Goal: Task Accomplishment & Management: Complete application form

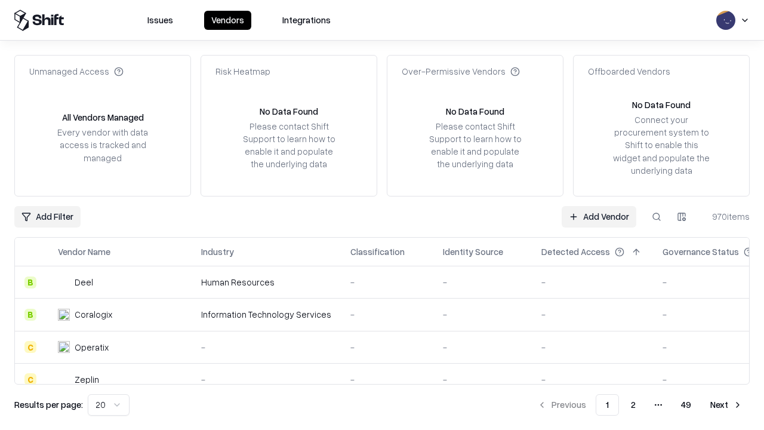
click at [598, 216] on link "Add Vendor" at bounding box center [598, 216] width 75 height 21
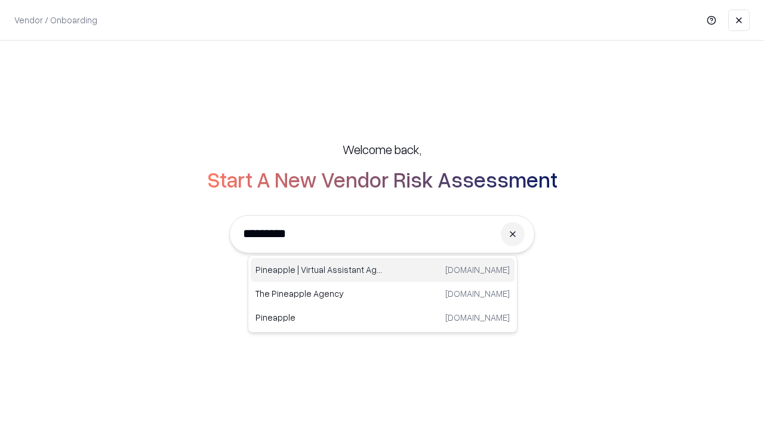
click at [382, 270] on div "Pineapple | Virtual Assistant Agency [DOMAIN_NAME]" at bounding box center [383, 270] width 264 height 24
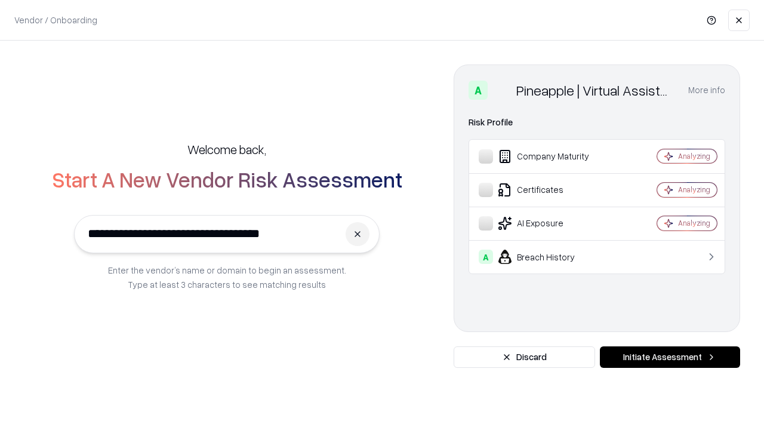
type input "**********"
click at [669, 357] on button "Initiate Assessment" at bounding box center [670, 356] width 140 height 21
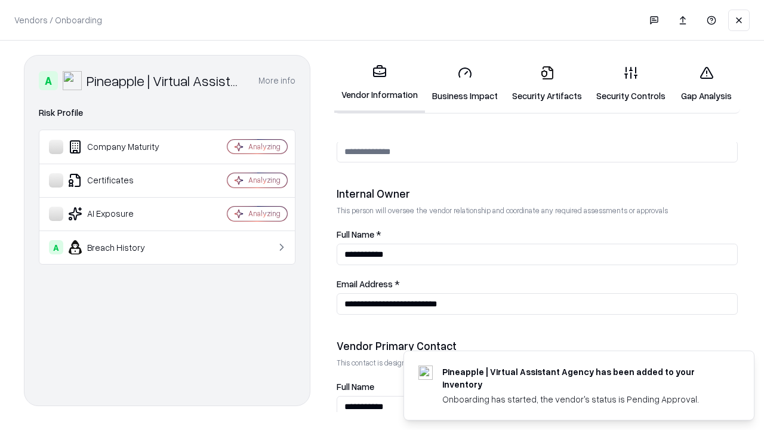
scroll to position [618, 0]
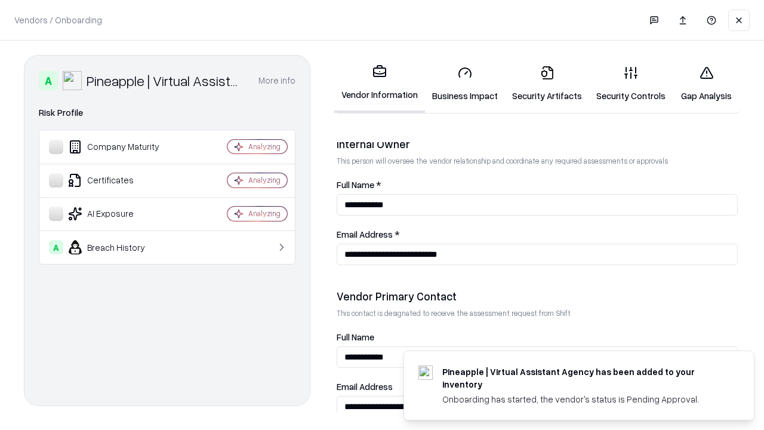
click at [465, 84] on link "Business Impact" at bounding box center [465, 83] width 80 height 55
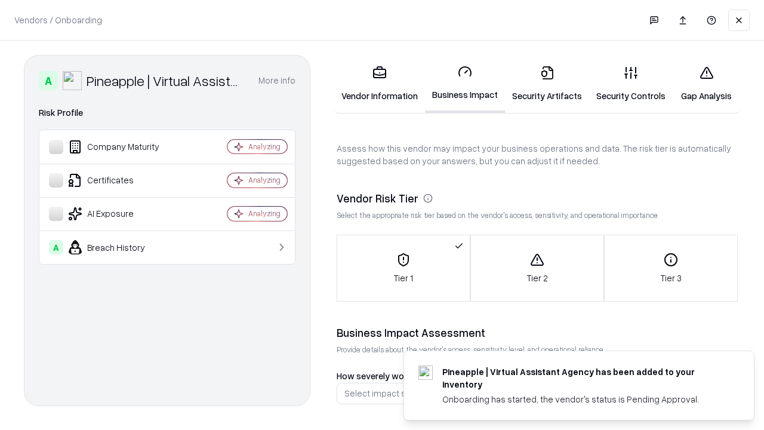
click at [547, 84] on link "Security Artifacts" at bounding box center [547, 83] width 84 height 55
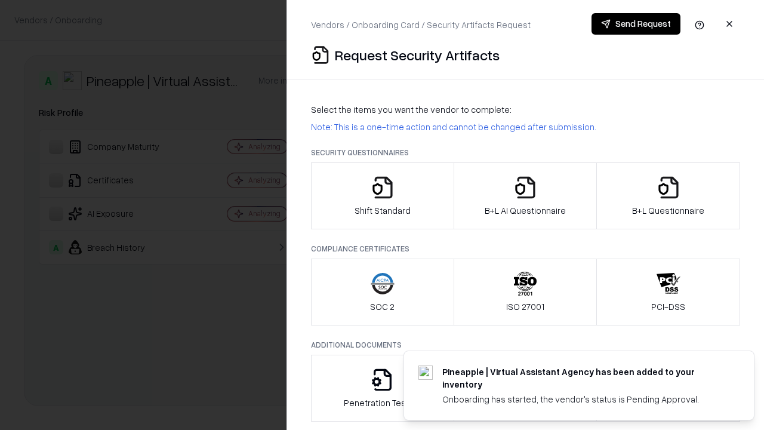
click at [382, 196] on icon "button" at bounding box center [383, 187] width 24 height 24
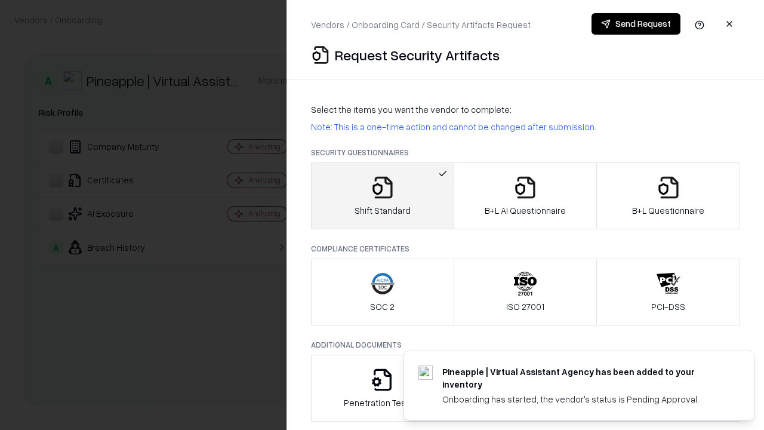
click at [635, 24] on button "Send Request" at bounding box center [635, 23] width 89 height 21
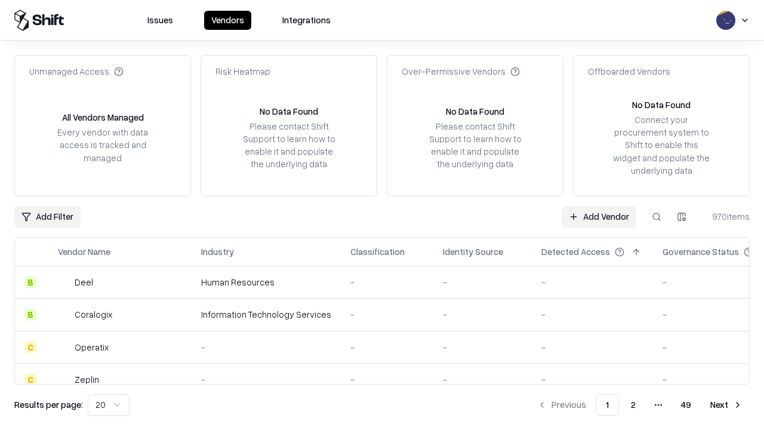
click at [656, 216] on button at bounding box center [656, 216] width 21 height 21
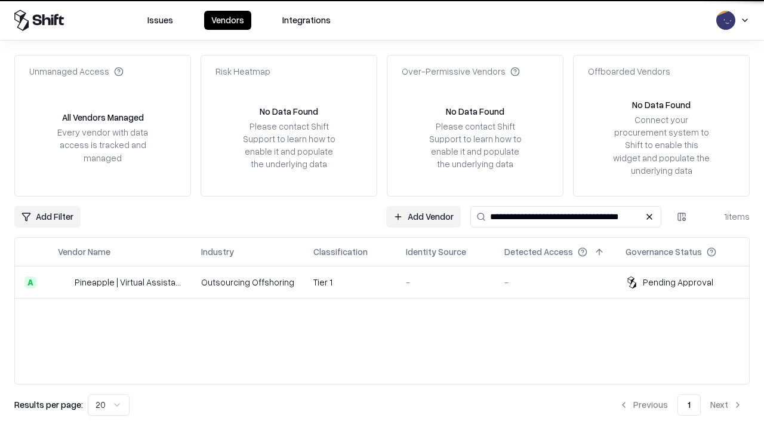
type input "**********"
click at [389, 282] on td "Tier 1" at bounding box center [350, 282] width 92 height 32
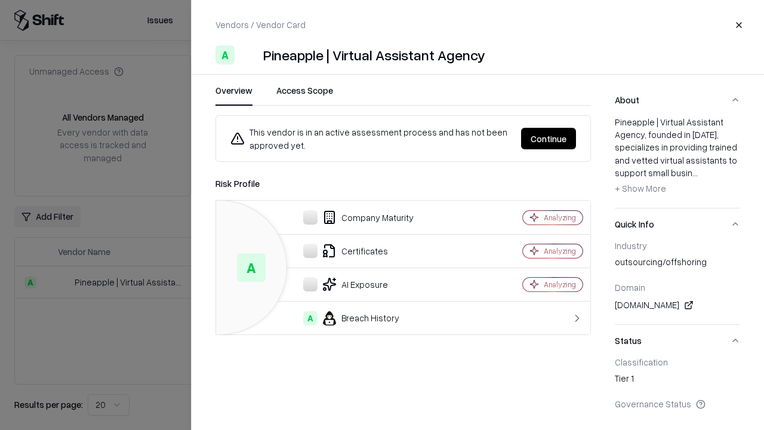
click at [548, 138] on button "Continue" at bounding box center [548, 138] width 55 height 21
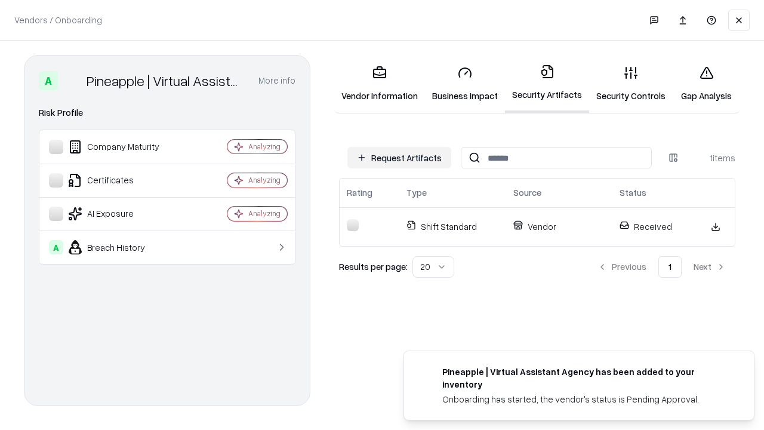
click at [631, 84] on link "Security Controls" at bounding box center [631, 83] width 84 height 55
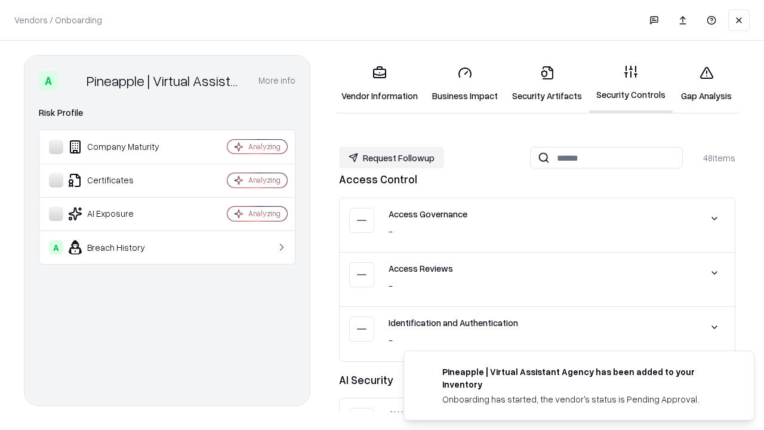
click at [391, 158] on button "Request Followup" at bounding box center [391, 157] width 105 height 21
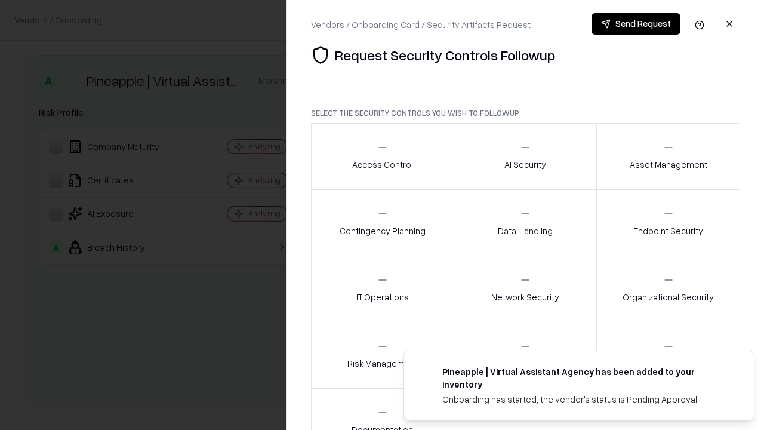
click at [382, 156] on div "Access Control" at bounding box center [382, 155] width 61 height 29
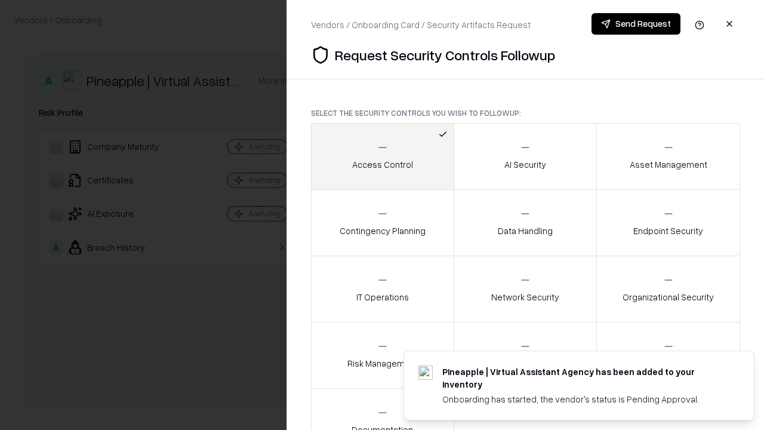
click at [635, 24] on button "Send Request" at bounding box center [635, 23] width 89 height 21
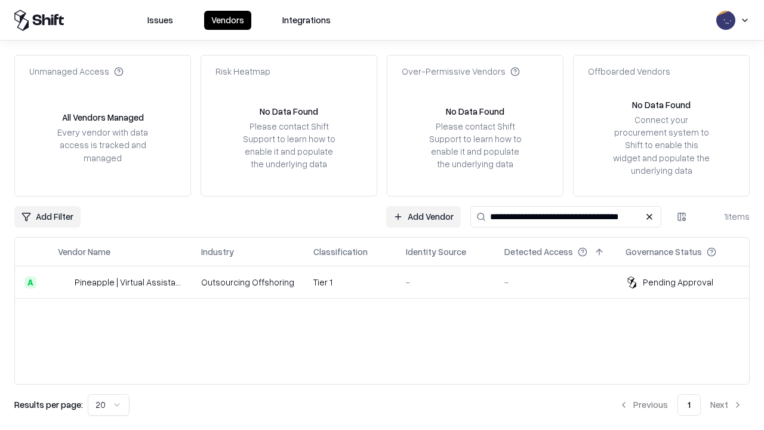
type input "**********"
click at [389, 282] on td "Tier 1" at bounding box center [350, 282] width 92 height 32
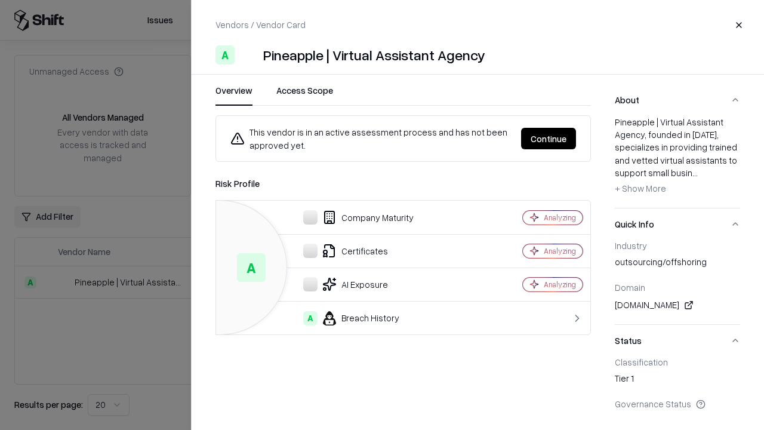
click at [548, 138] on button "Continue" at bounding box center [548, 138] width 55 height 21
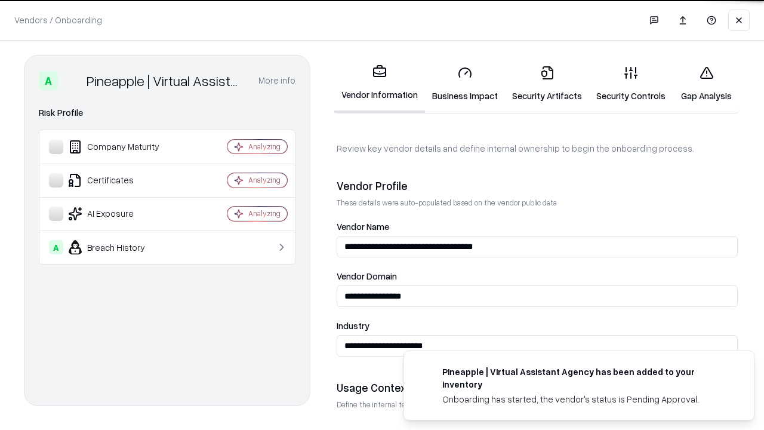
click at [706, 84] on link "Gap Analysis" at bounding box center [705, 83] width 67 height 55
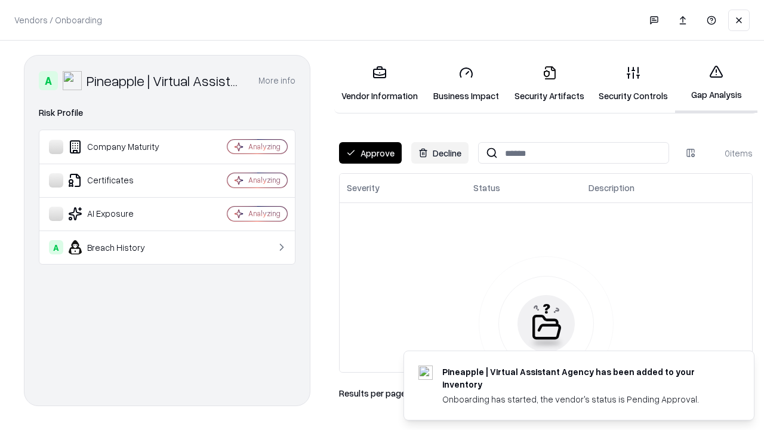
click at [370, 153] on button "Approve" at bounding box center [370, 152] width 63 height 21
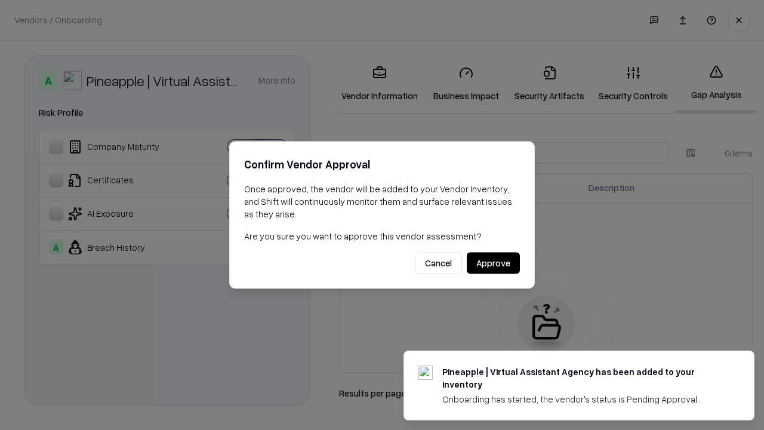
click at [493, 263] on button "Approve" at bounding box center [493, 262] width 53 height 21
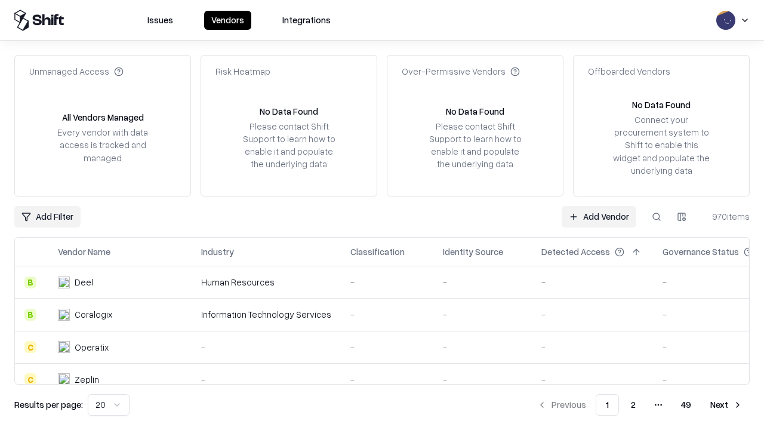
type input "**********"
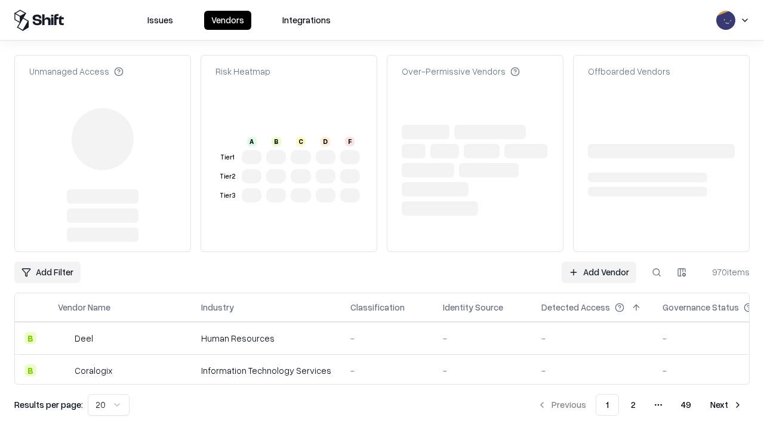
click at [598, 272] on link "Add Vendor" at bounding box center [598, 271] width 75 height 21
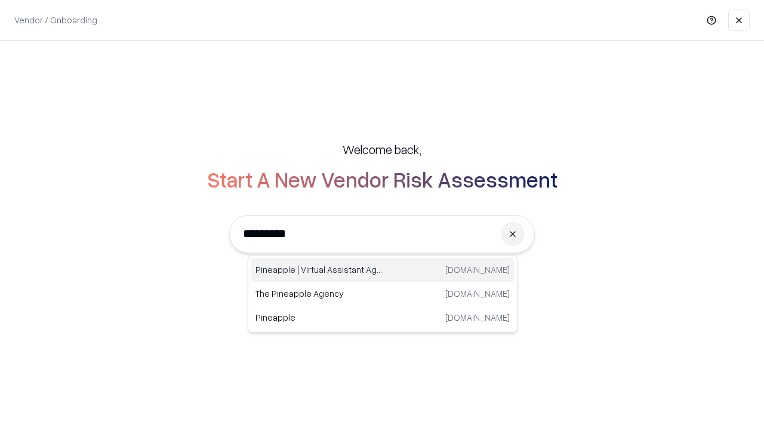
click at [382, 270] on div "Pineapple | Virtual Assistant Agency [DOMAIN_NAME]" at bounding box center [383, 270] width 264 height 24
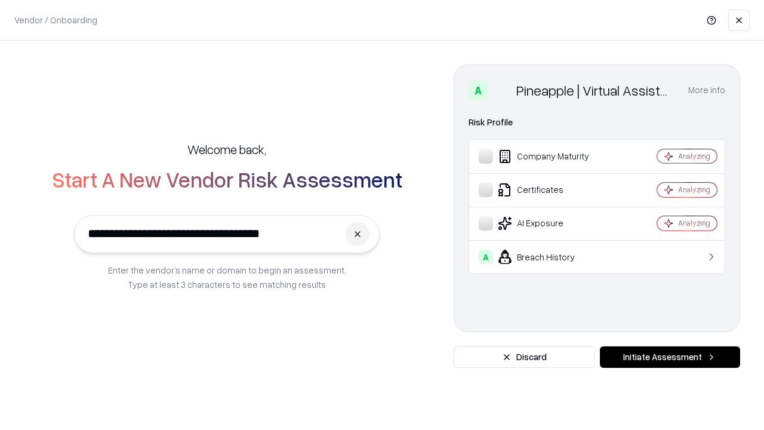
type input "**********"
click at [669, 357] on button "Initiate Assessment" at bounding box center [670, 356] width 140 height 21
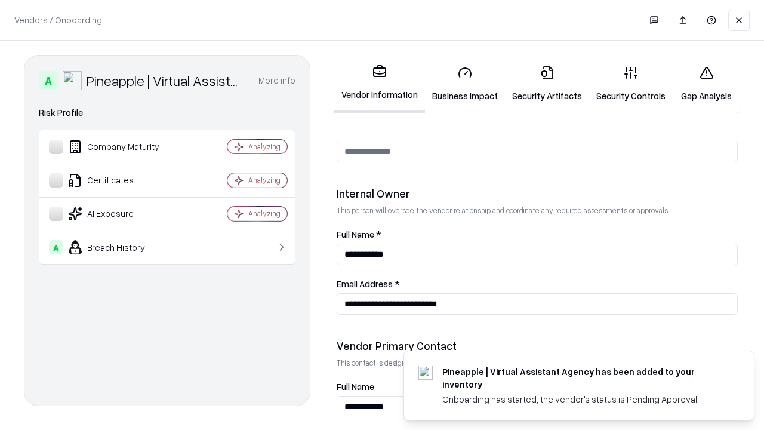
scroll to position [618, 0]
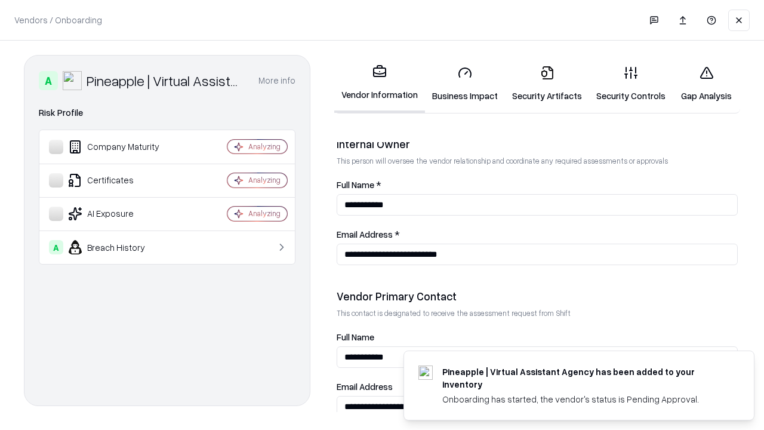
click at [706, 84] on link "Gap Analysis" at bounding box center [705, 83] width 67 height 55
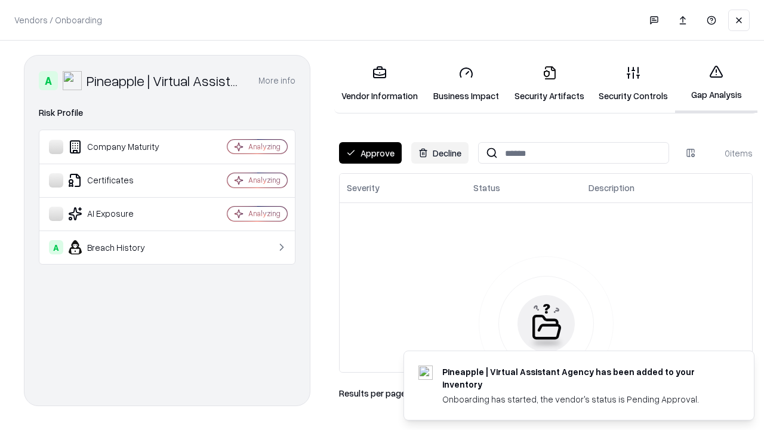
click at [370, 153] on button "Approve" at bounding box center [370, 152] width 63 height 21
